Goal: Understand process/instructions

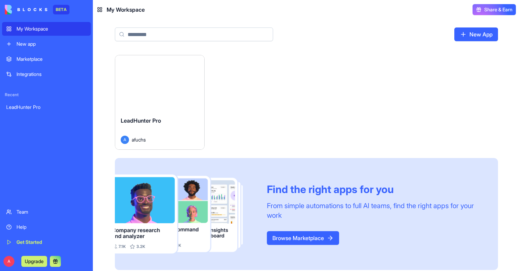
click at [160, 85] on button "Launch" at bounding box center [160, 83] width 52 height 14
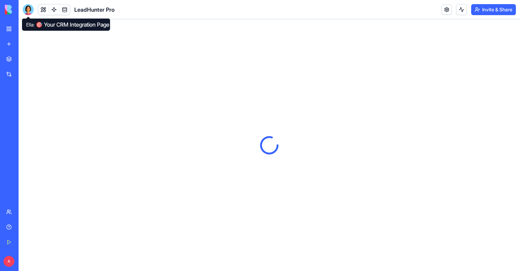
click at [27, 7] on div at bounding box center [28, 9] width 11 height 11
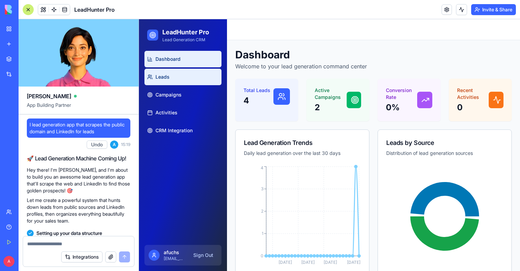
click at [167, 78] on span "Leads" at bounding box center [162, 77] width 14 height 7
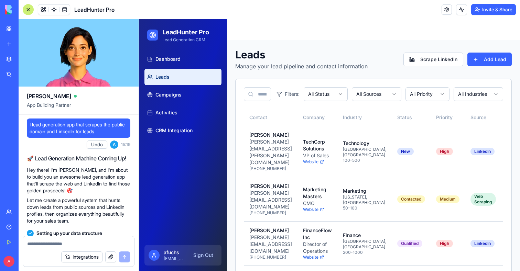
scroll to position [31, 0]
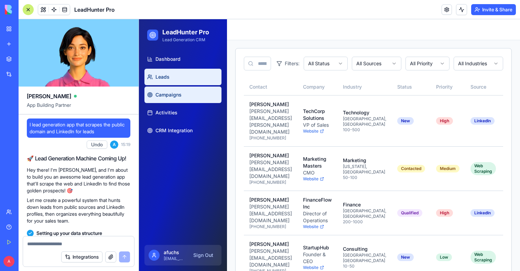
click at [192, 102] on link "Campaigns" at bounding box center [182, 95] width 77 height 17
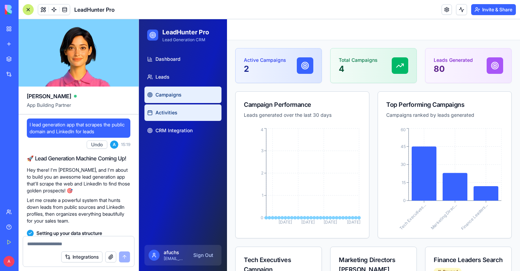
click at [195, 116] on link "Activities" at bounding box center [182, 113] width 77 height 17
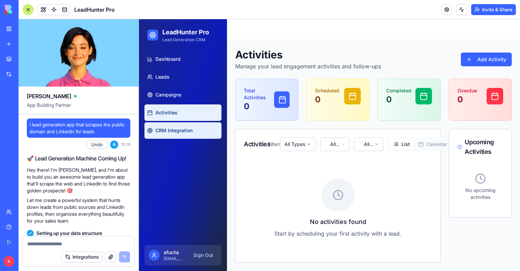
click at [199, 136] on link "CRM Integration" at bounding box center [182, 130] width 77 height 17
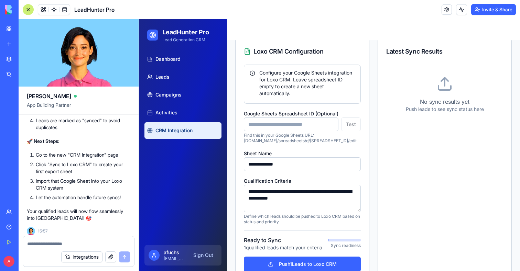
scroll to position [992, 0]
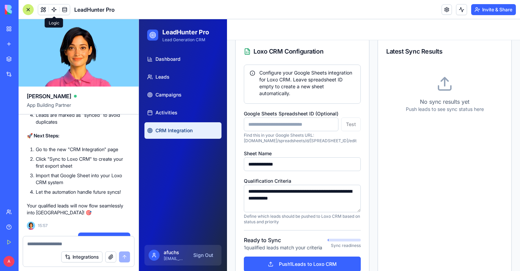
click at [52, 6] on link at bounding box center [54, 9] width 10 height 10
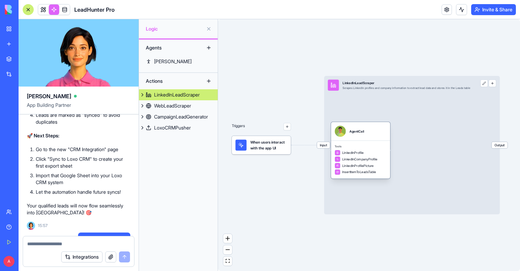
click at [368, 144] on div "Tools LinkedInProfile LinkedInCompanyProfile LinkedInProfilePicture InsertItemT…" at bounding box center [360, 160] width 59 height 38
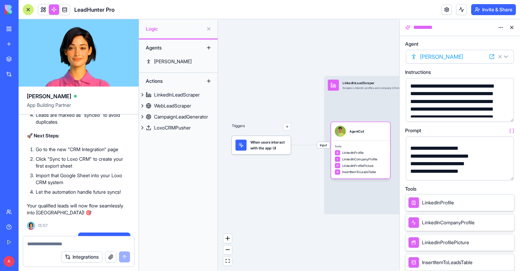
scroll to position [87, 0]
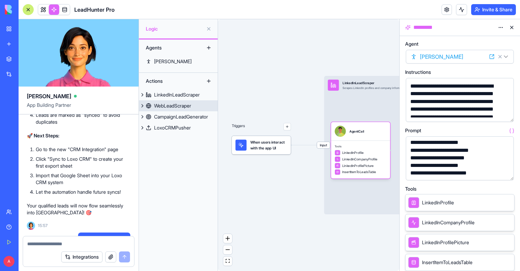
click at [197, 106] on link "WebLeadScraper" at bounding box center [178, 105] width 79 height 11
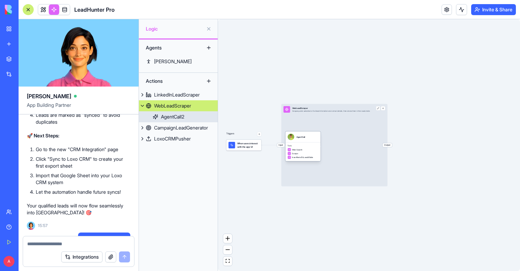
click at [311, 139] on div "AgentCall" at bounding box center [303, 137] width 31 height 7
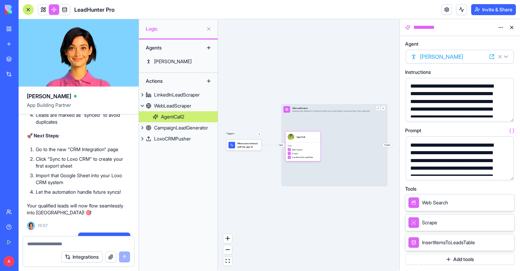
scroll to position [193, 0]
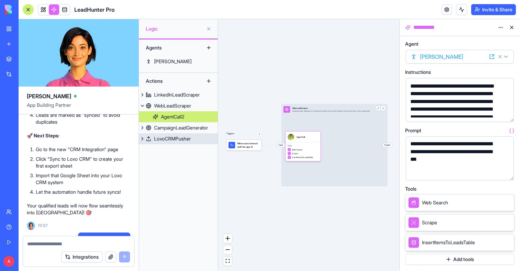
click at [196, 126] on div "CampaignLeadGenerator" at bounding box center [181, 127] width 54 height 7
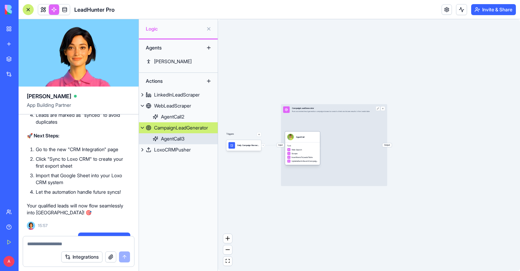
click at [308, 159] on div "Web Search Scrape InsertItemsToLeadsTable UpdateItemInSearchCampaignsTable" at bounding box center [302, 155] width 31 height 15
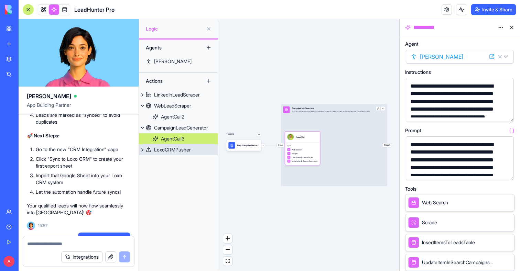
click at [186, 148] on div "LoxoCRMPusher" at bounding box center [172, 150] width 37 height 7
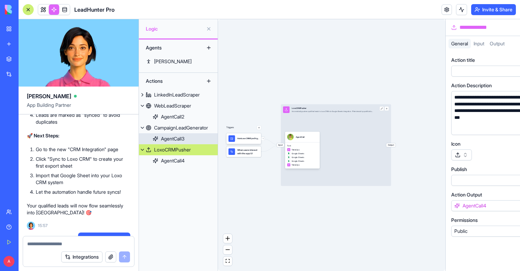
click at [180, 133] on link "CampaignLeadGenerator" at bounding box center [178, 127] width 79 height 11
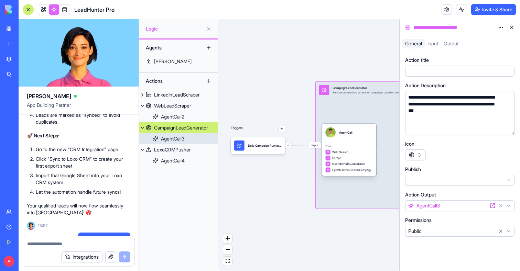
click at [368, 152] on div "Web Search" at bounding box center [348, 152] width 47 height 5
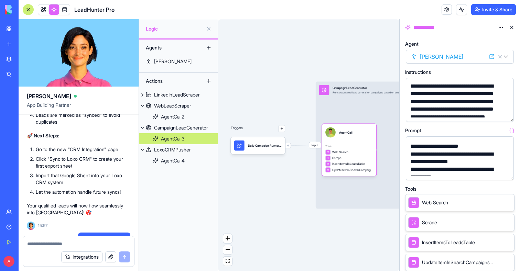
scroll to position [69, 0]
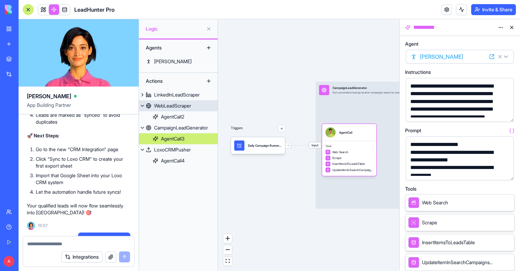
click at [175, 108] on div "WebLeadScraper" at bounding box center [172, 105] width 37 height 7
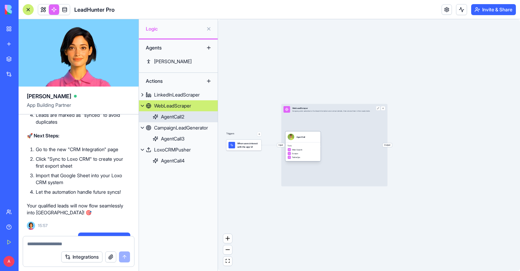
click at [302, 153] on div "Scrape" at bounding box center [303, 153] width 31 height 3
click at [302, 153] on span "Scrape" at bounding box center [300, 153] width 6 height 3
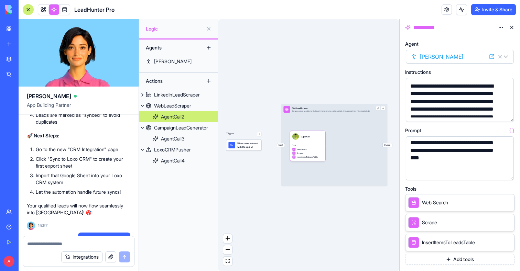
scroll to position [33, 0]
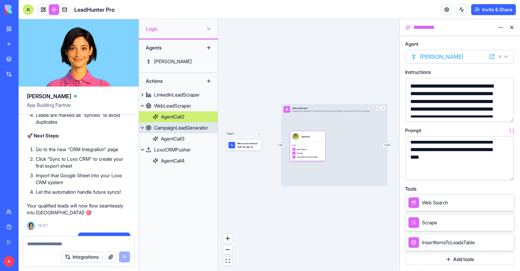
click at [182, 128] on div "CampaignLeadGenerator" at bounding box center [181, 127] width 54 height 7
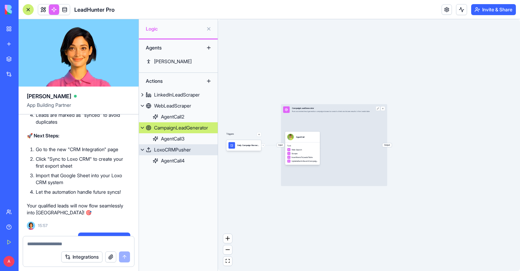
click at [175, 151] on div "LoxoCRMPusher" at bounding box center [172, 150] width 37 height 7
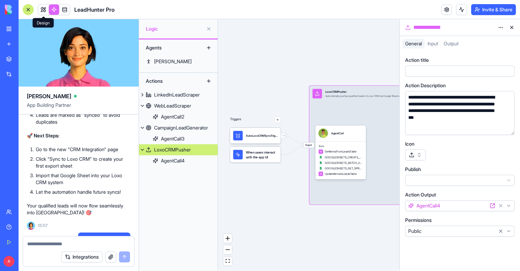
click at [42, 10] on link at bounding box center [43, 9] width 10 height 10
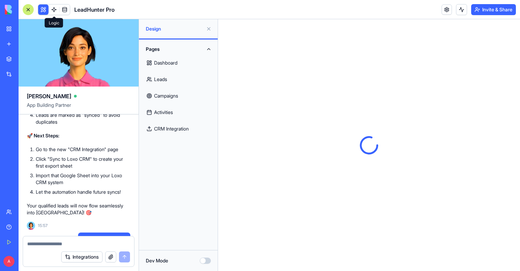
click at [40, 10] on button at bounding box center [43, 9] width 10 height 10
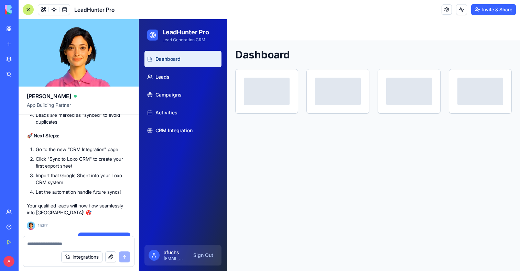
click at [32, 10] on div at bounding box center [28, 9] width 11 height 11
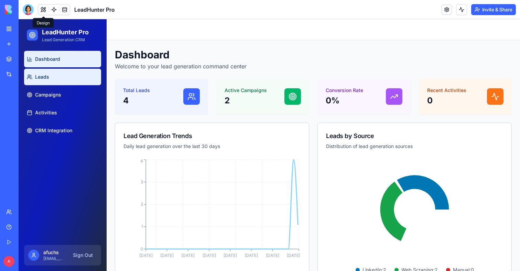
click at [69, 75] on link "Leads" at bounding box center [62, 77] width 77 height 17
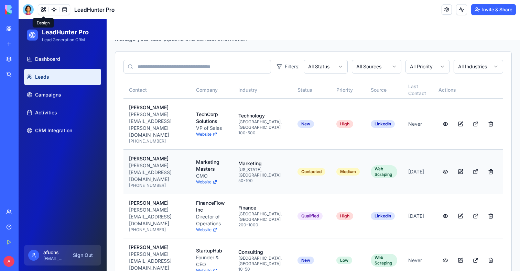
scroll to position [28, 0]
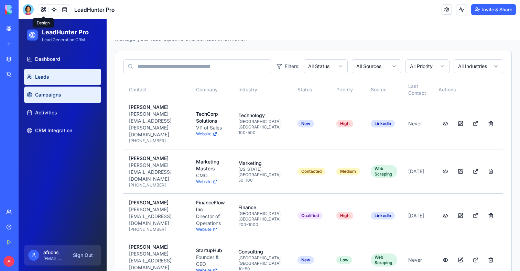
click at [74, 91] on link "Campaigns" at bounding box center [62, 95] width 77 height 17
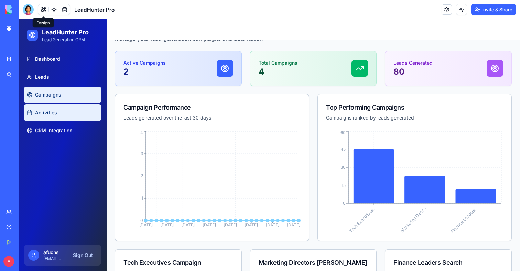
click at [74, 113] on link "Activities" at bounding box center [62, 113] width 77 height 17
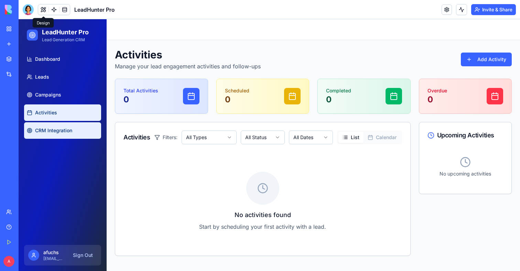
click at [72, 126] on link "CRM Integration" at bounding box center [62, 130] width 77 height 17
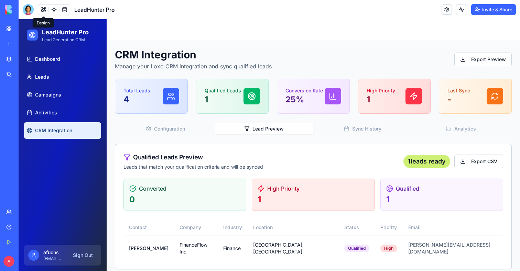
click at [253, 129] on button "Lead Preview" at bounding box center [264, 128] width 99 height 11
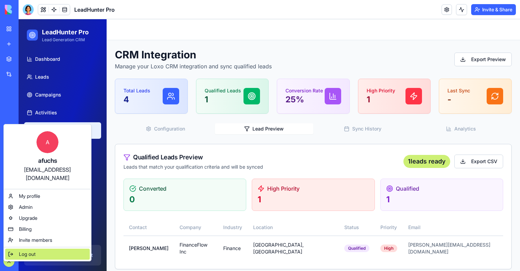
click at [35, 251] on span "Log out" at bounding box center [27, 254] width 17 height 7
